Goal: Task Accomplishment & Management: Complete application form

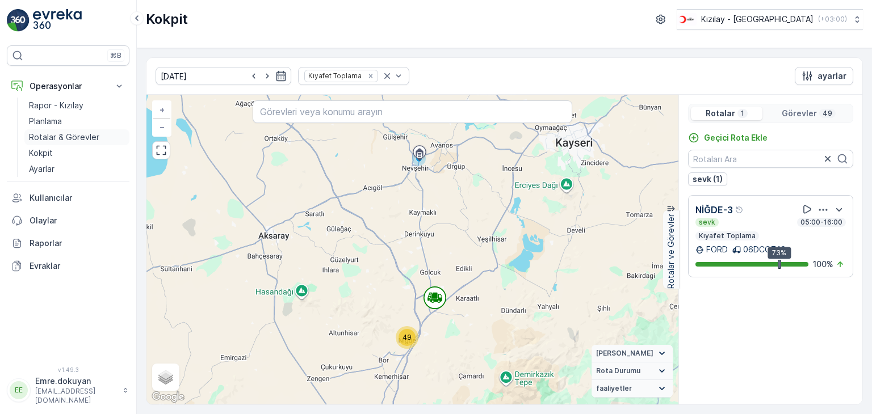
click at [60, 132] on p "Rotalar & Görevler" at bounding box center [64, 137] width 70 height 11
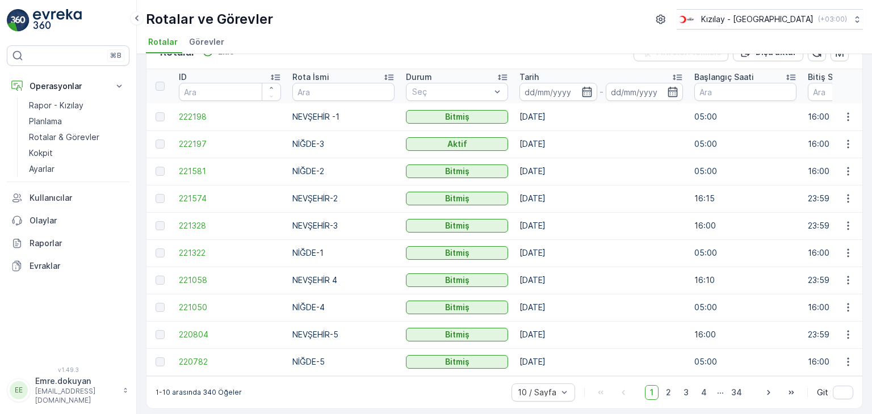
scroll to position [36, 0]
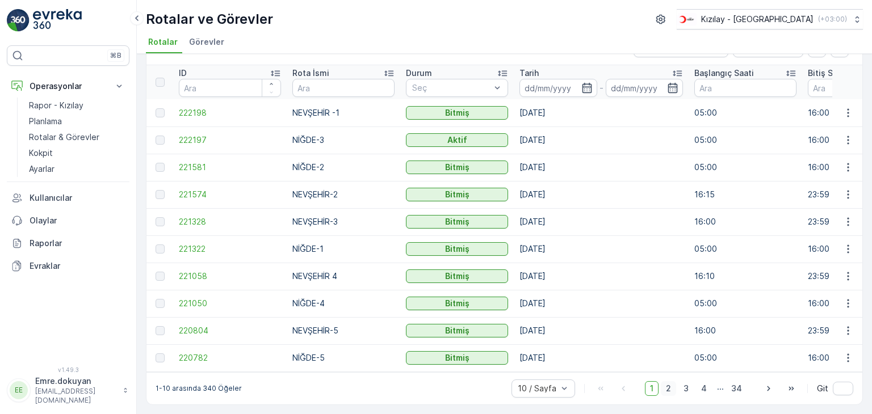
click at [671, 390] on span "2" at bounding box center [668, 388] width 15 height 15
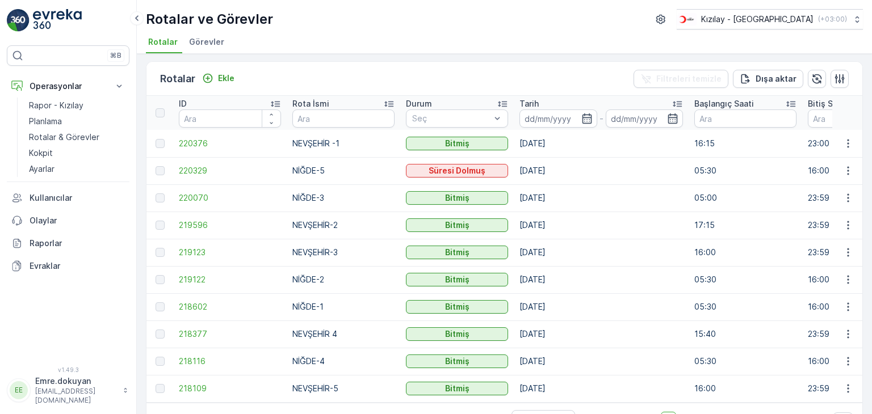
scroll to position [36, 0]
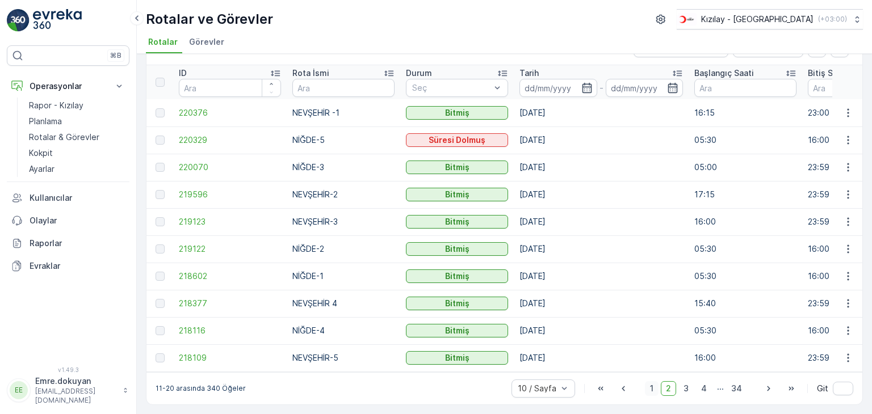
click at [651, 389] on span "1" at bounding box center [652, 388] width 14 height 15
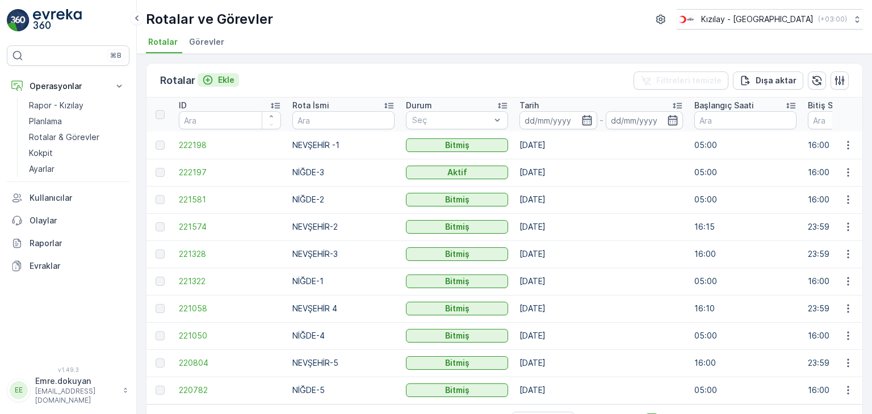
click at [222, 76] on p "Ekle" at bounding box center [226, 79] width 16 height 11
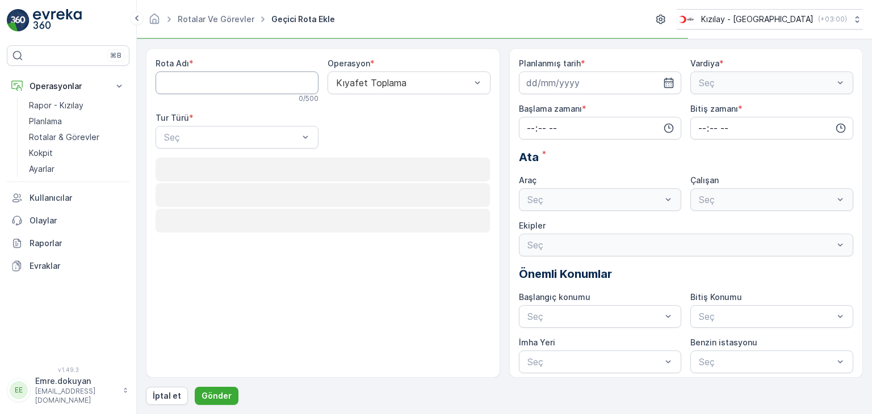
click at [222, 76] on Adı "Rota Adı" at bounding box center [237, 83] width 163 height 23
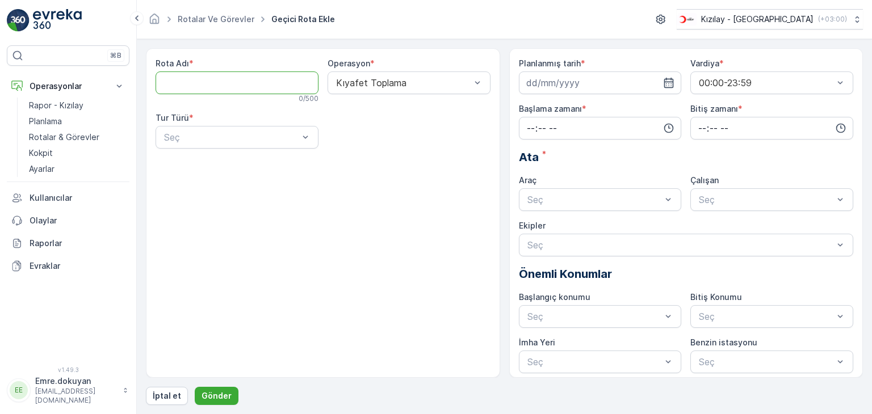
type Adı "NEVŞEHİR-5"
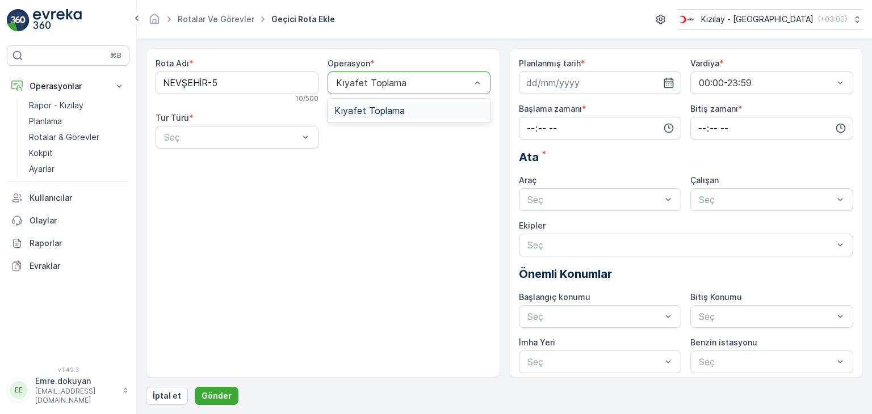
click at [375, 115] on span "Kıyafet Toplama" at bounding box center [369, 111] width 70 height 10
click at [244, 165] on div "Statik" at bounding box center [236, 165] width 149 height 10
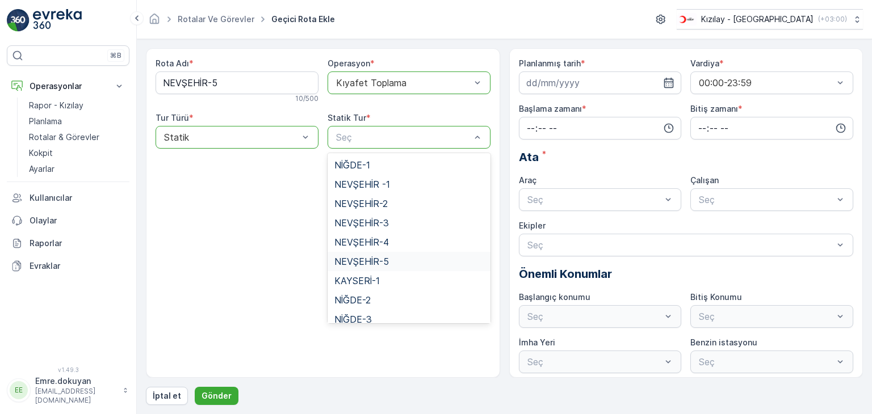
click at [377, 263] on span "NEVŞEHİR-5" at bounding box center [361, 262] width 54 height 10
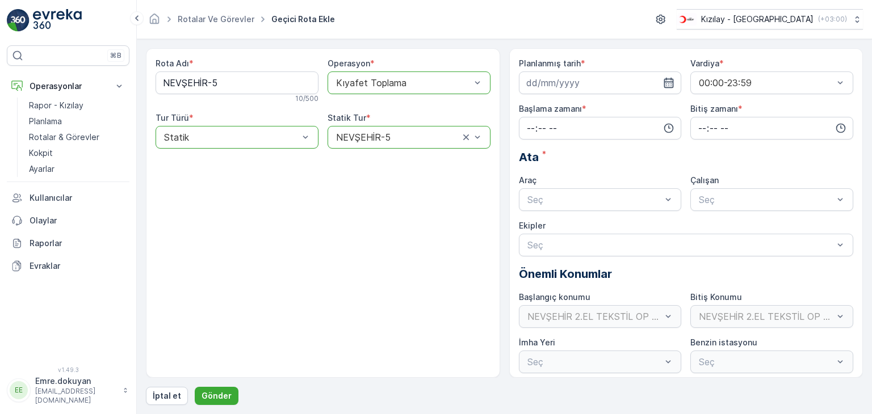
click at [666, 82] on icon "button" at bounding box center [669, 83] width 10 height 10
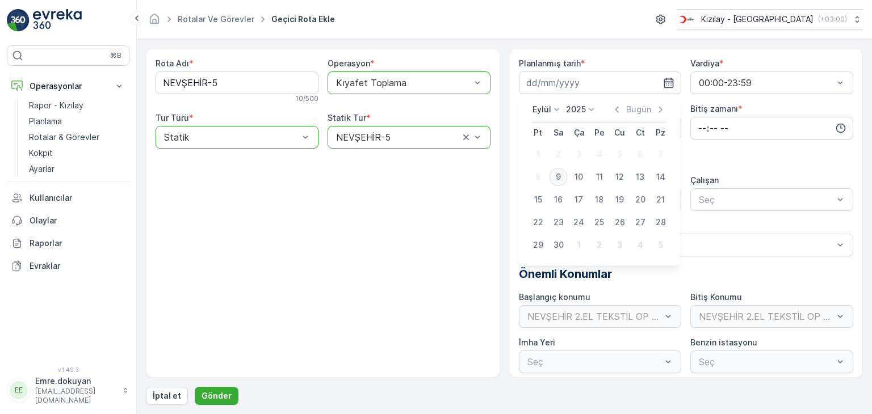
click at [556, 178] on div "9" at bounding box center [558, 177] width 18 height 18
type input "[DATE]"
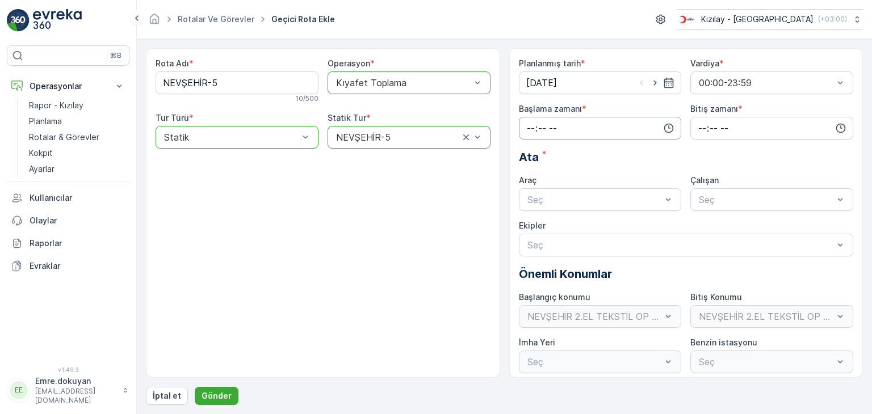
click at [531, 128] on input "time" at bounding box center [600, 128] width 163 height 23
click at [529, 179] on span "16" at bounding box center [530, 176] width 9 height 11
type input "16:00"
click at [556, 150] on span "00" at bounding box center [554, 149] width 10 height 11
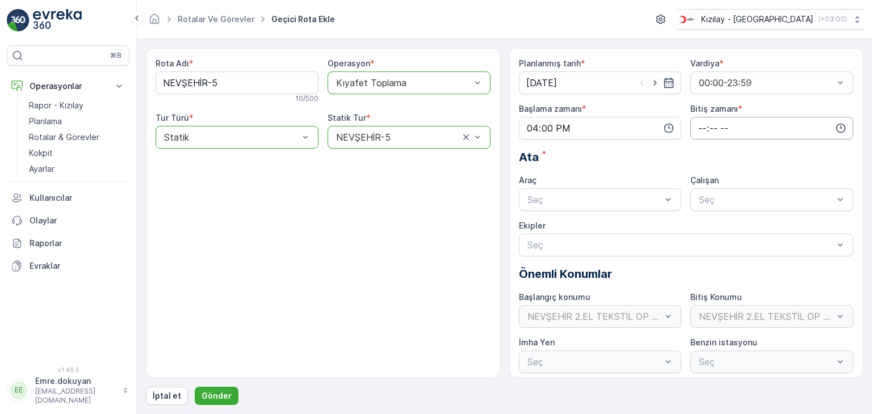
click at [699, 125] on input "time" at bounding box center [771, 128] width 163 height 23
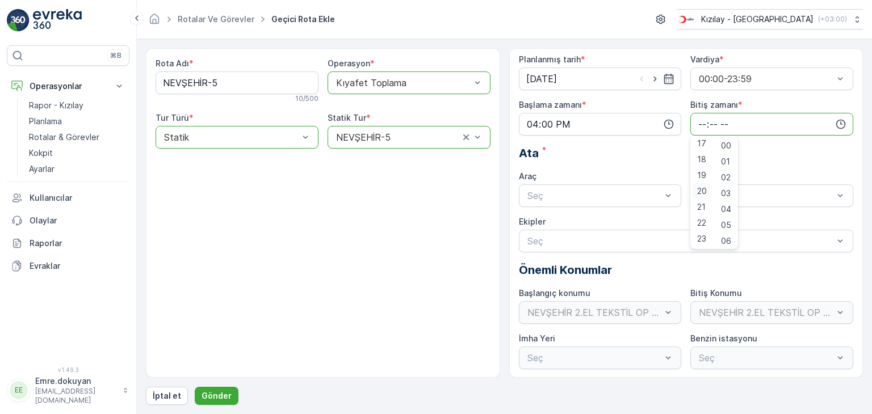
scroll to position [5, 0]
click at [700, 238] on span "23" at bounding box center [701, 238] width 9 height 11
click at [727, 237] on span "59" at bounding box center [726, 238] width 10 height 11
type input "23:59"
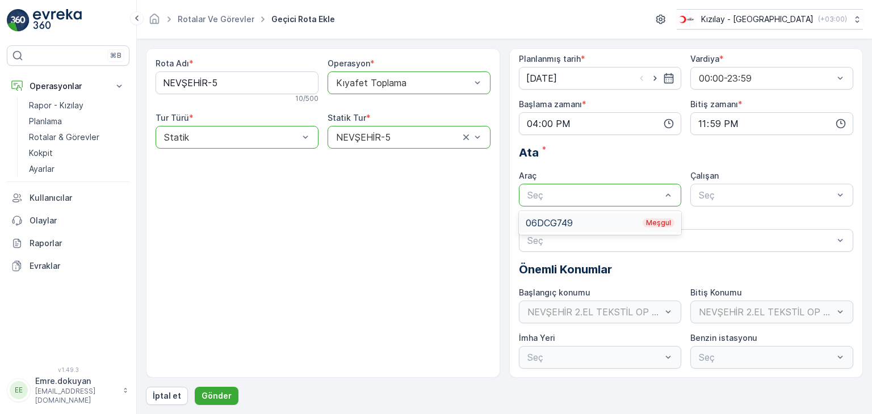
click at [613, 219] on div "06DCG749 Meşgul" at bounding box center [600, 223] width 149 height 10
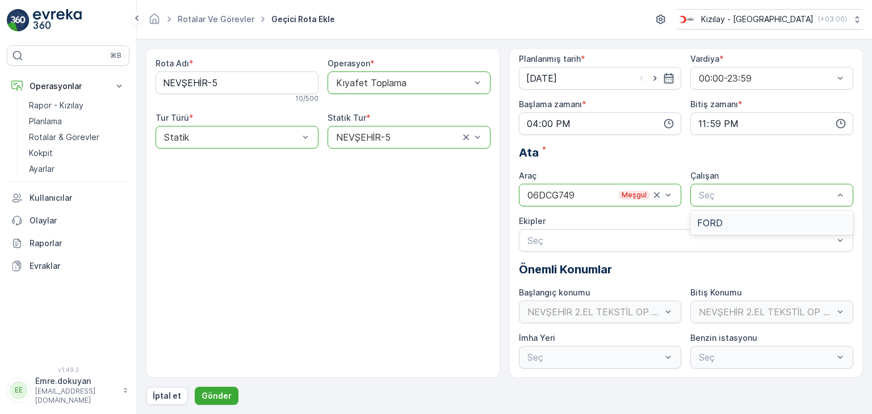
click at [720, 225] on div "FORD" at bounding box center [771, 223] width 149 height 10
click at [226, 394] on p "Gönder" at bounding box center [216, 395] width 30 height 11
